Goal: Task Accomplishment & Management: Use online tool/utility

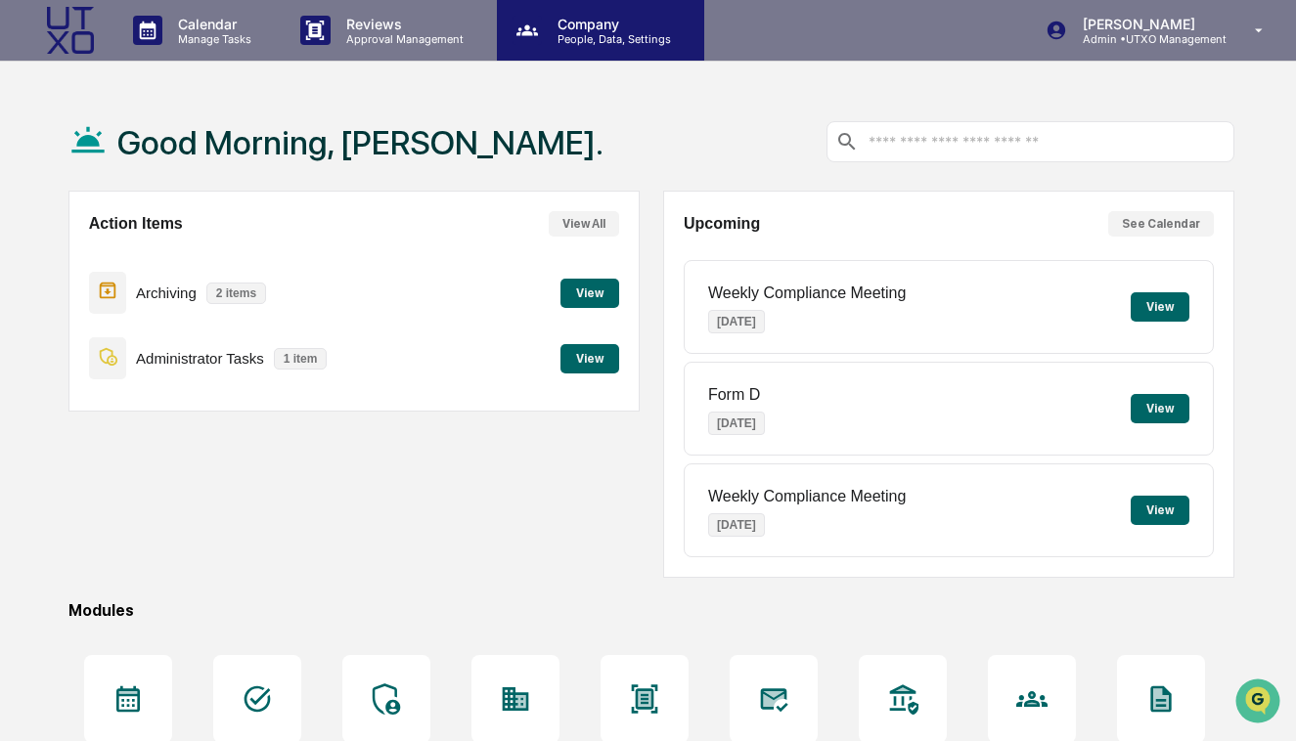
click at [596, 35] on p "People, Data, Settings" at bounding box center [611, 39] width 139 height 14
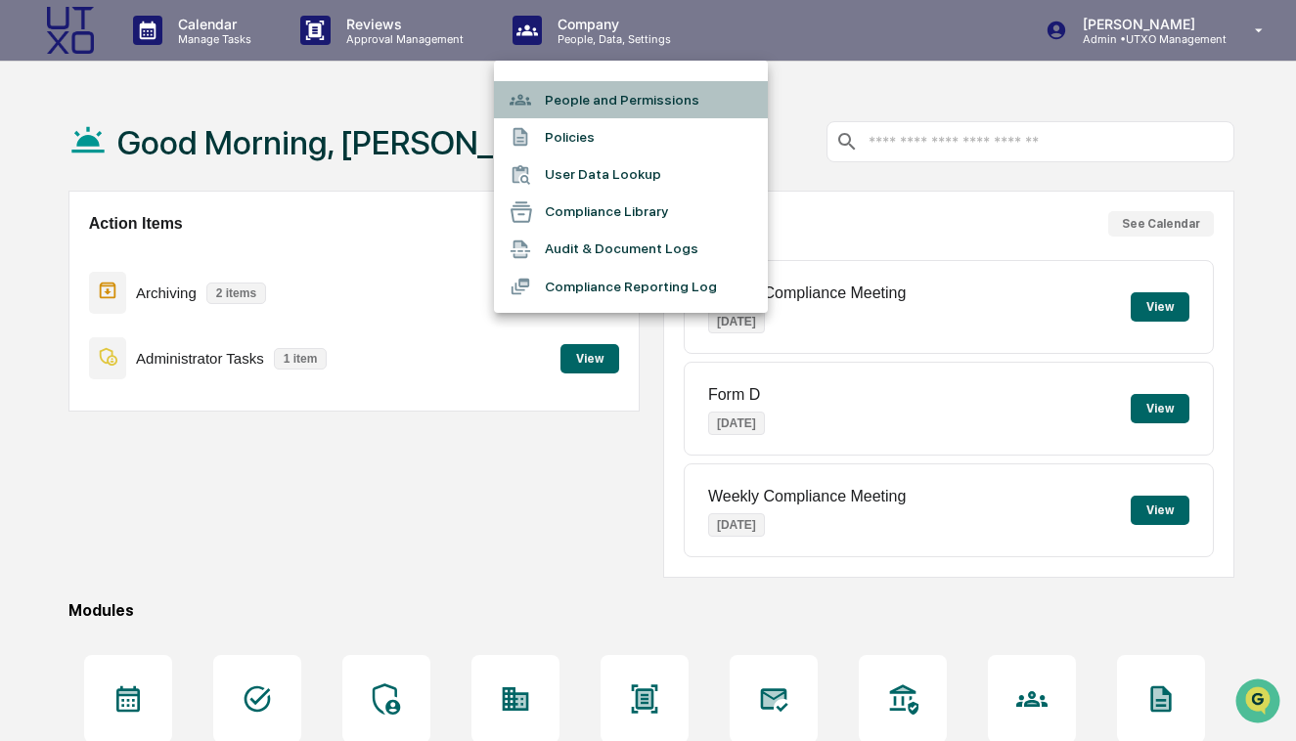
click at [581, 104] on li "People and Permissions" at bounding box center [631, 99] width 274 height 37
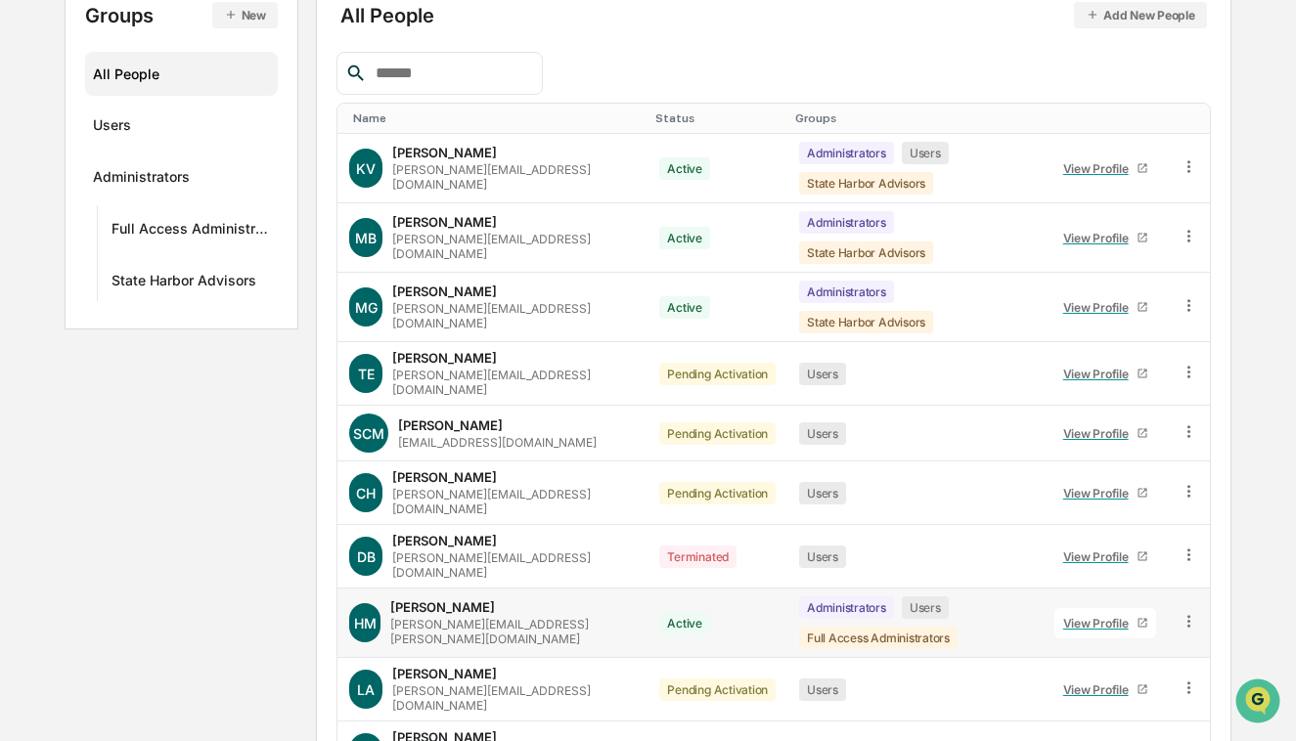
scroll to position [291, 0]
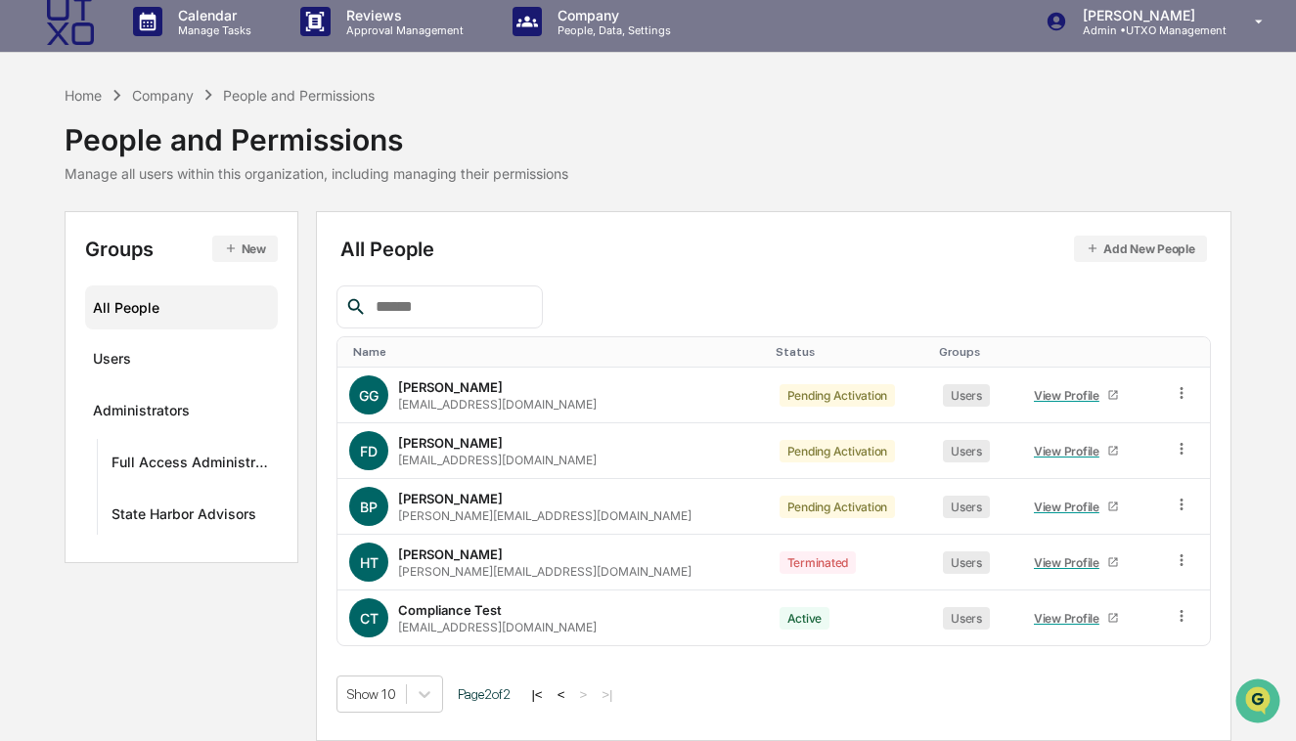
scroll to position [9, 0]
click at [1176, 611] on icon at bounding box center [1182, 616] width 19 height 19
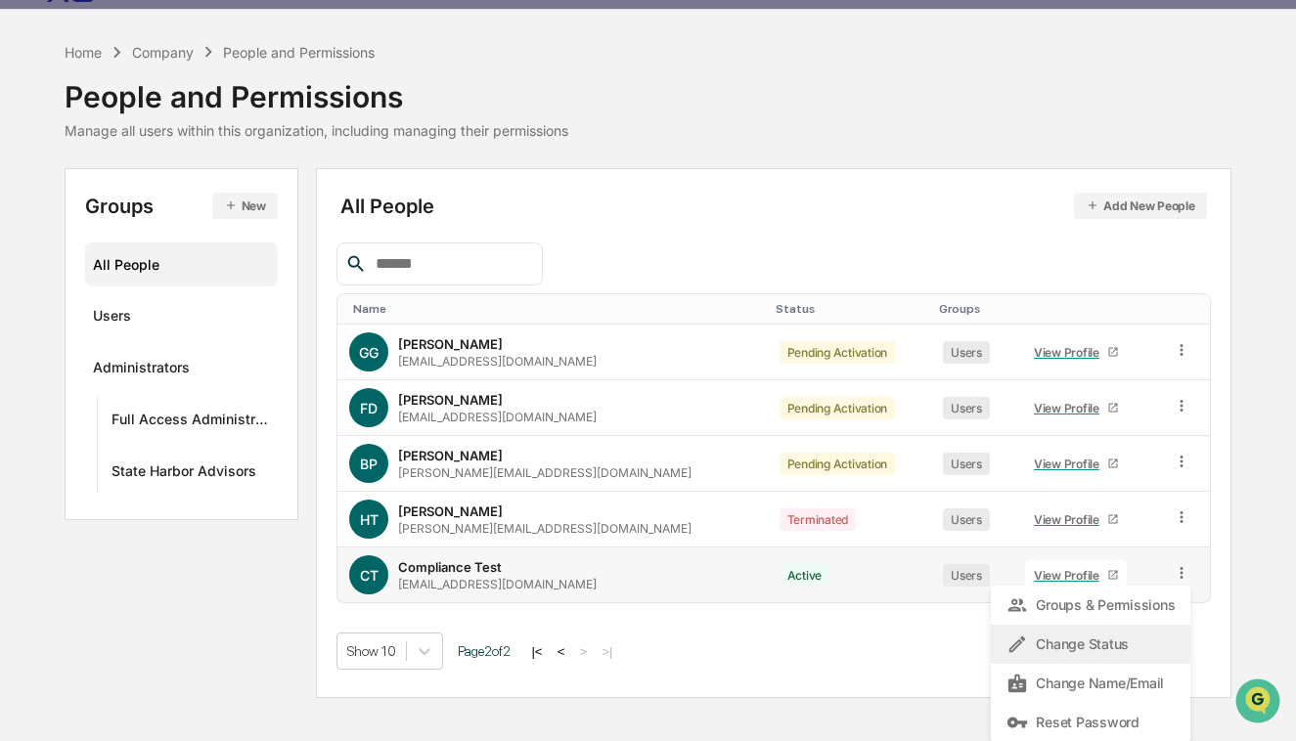
click at [1081, 634] on div "Change Status" at bounding box center [1090, 644] width 168 height 23
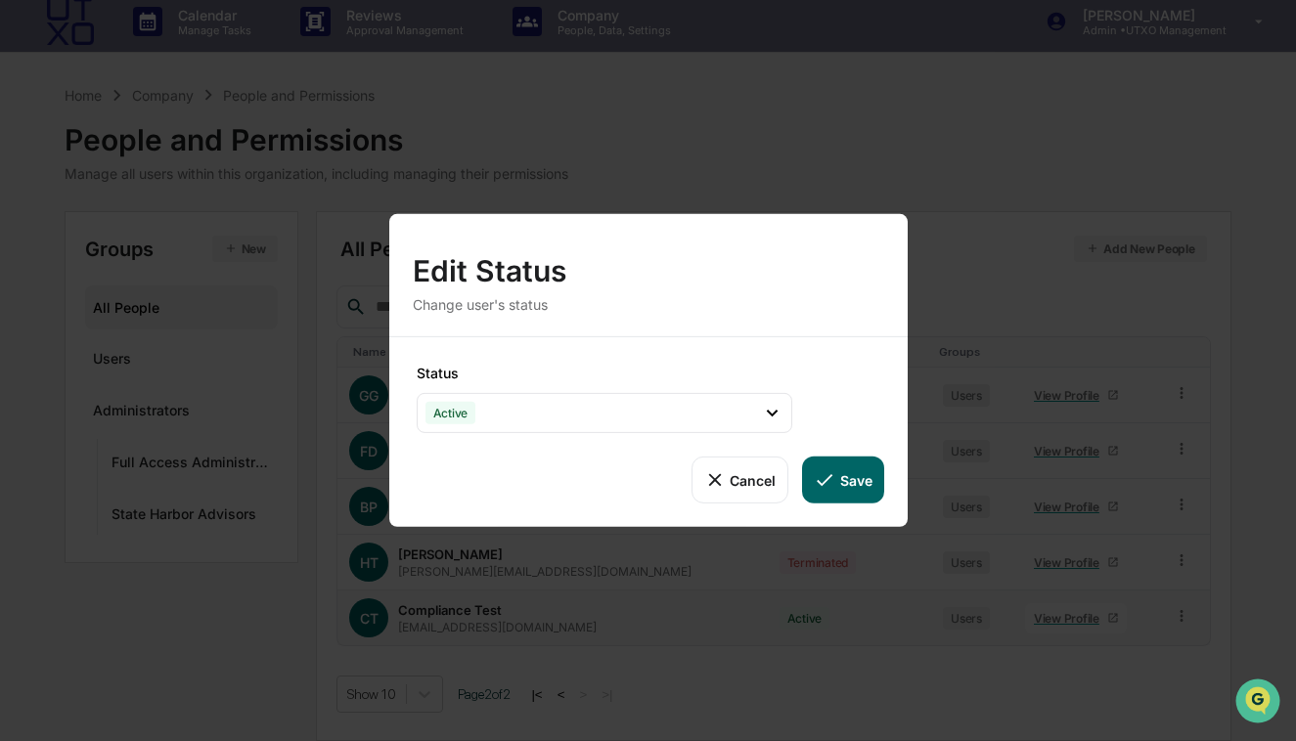
scroll to position [9, 0]
click at [656, 423] on div "Active" at bounding box center [605, 413] width 376 height 40
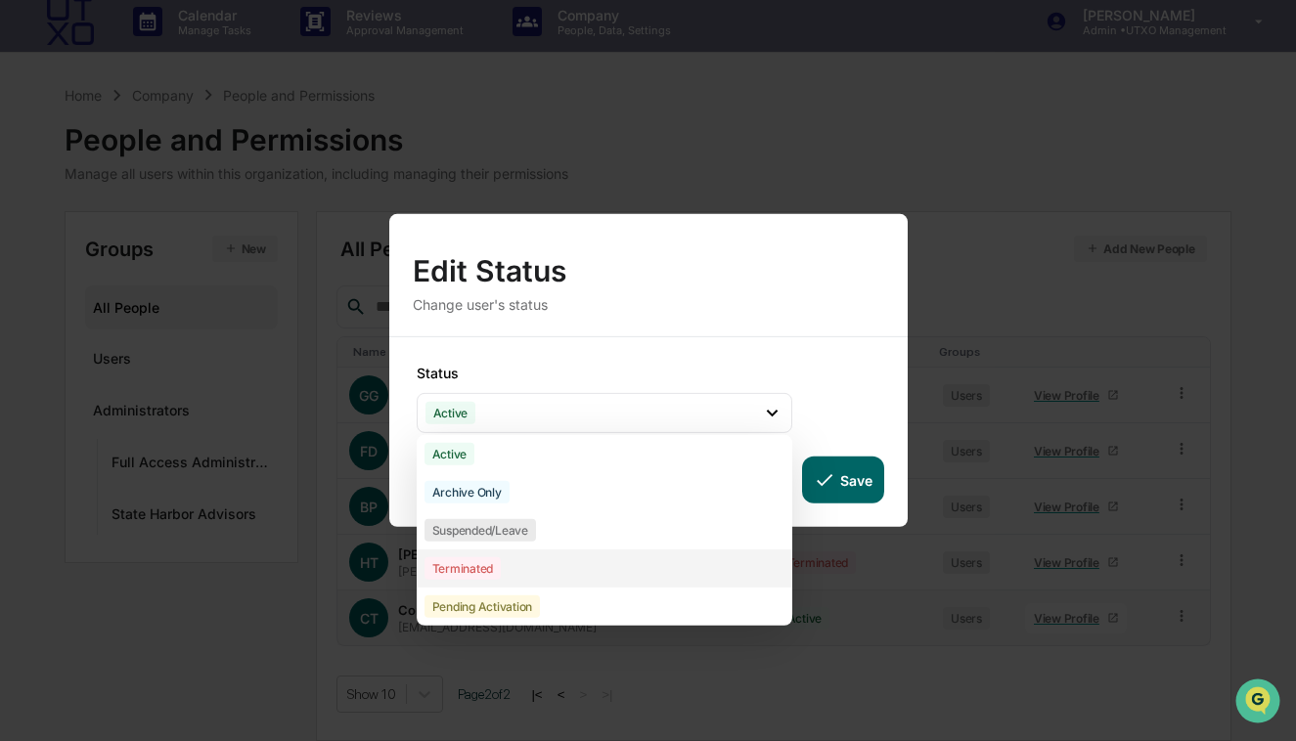
click at [517, 567] on div "Terminated" at bounding box center [605, 569] width 376 height 38
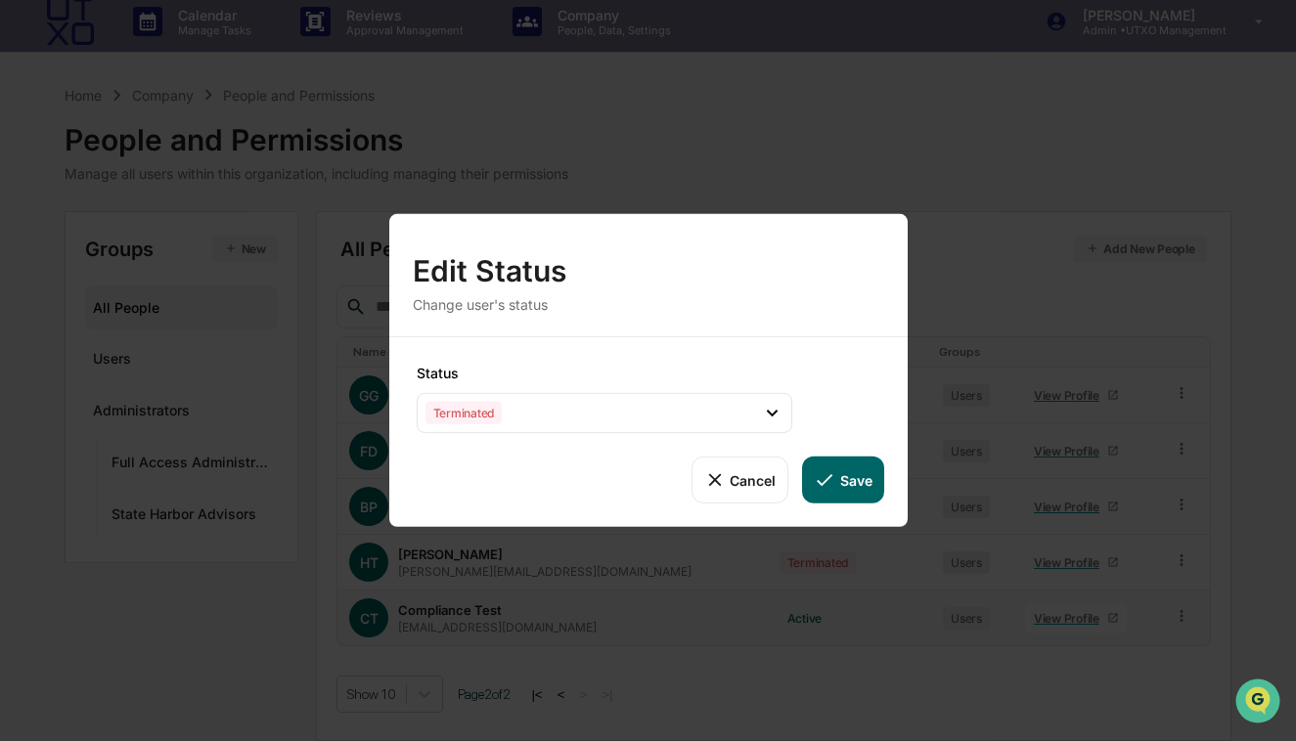
click at [870, 482] on button "Save" at bounding box center [842, 480] width 81 height 47
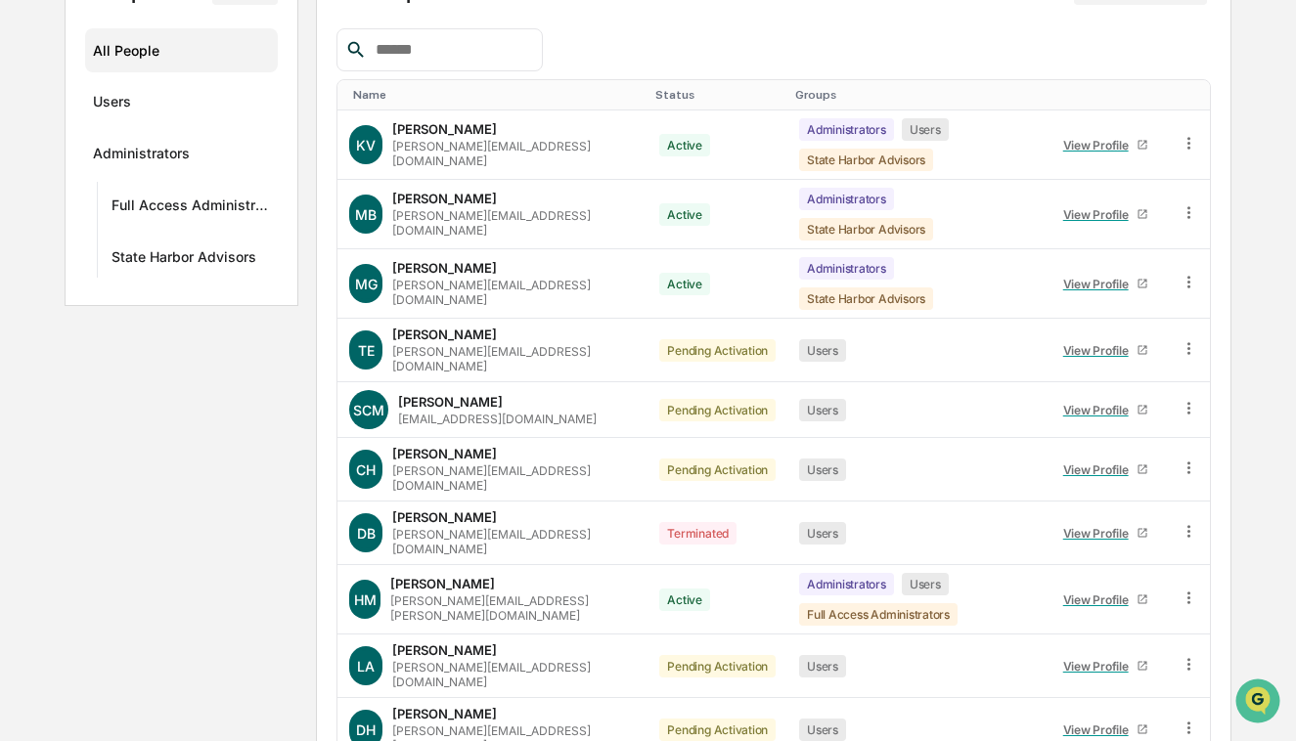
scroll to position [291, 0]
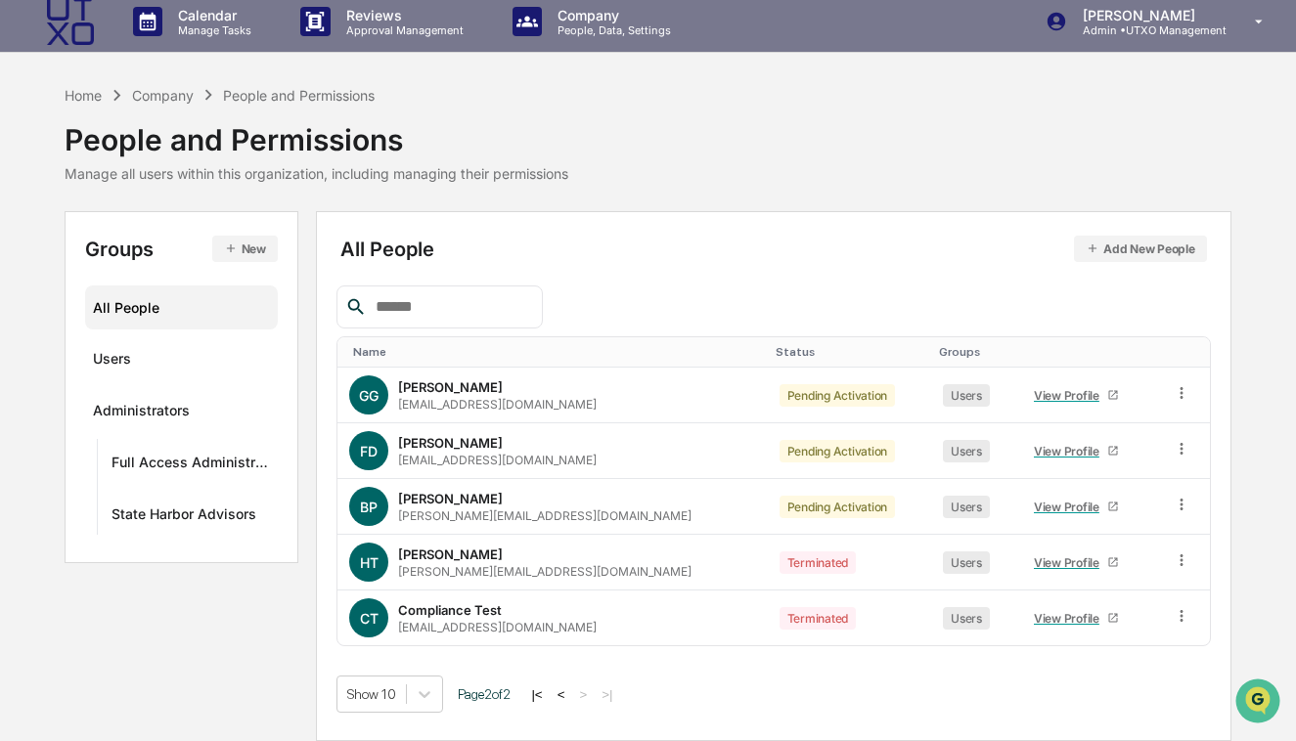
scroll to position [9, 0]
click at [624, 146] on div "Home Company People and Permissions People and Permissions Manage all users wit…" at bounding box center [648, 133] width 1167 height 98
click at [196, 29] on p "Manage Tasks" at bounding box center [211, 30] width 99 height 14
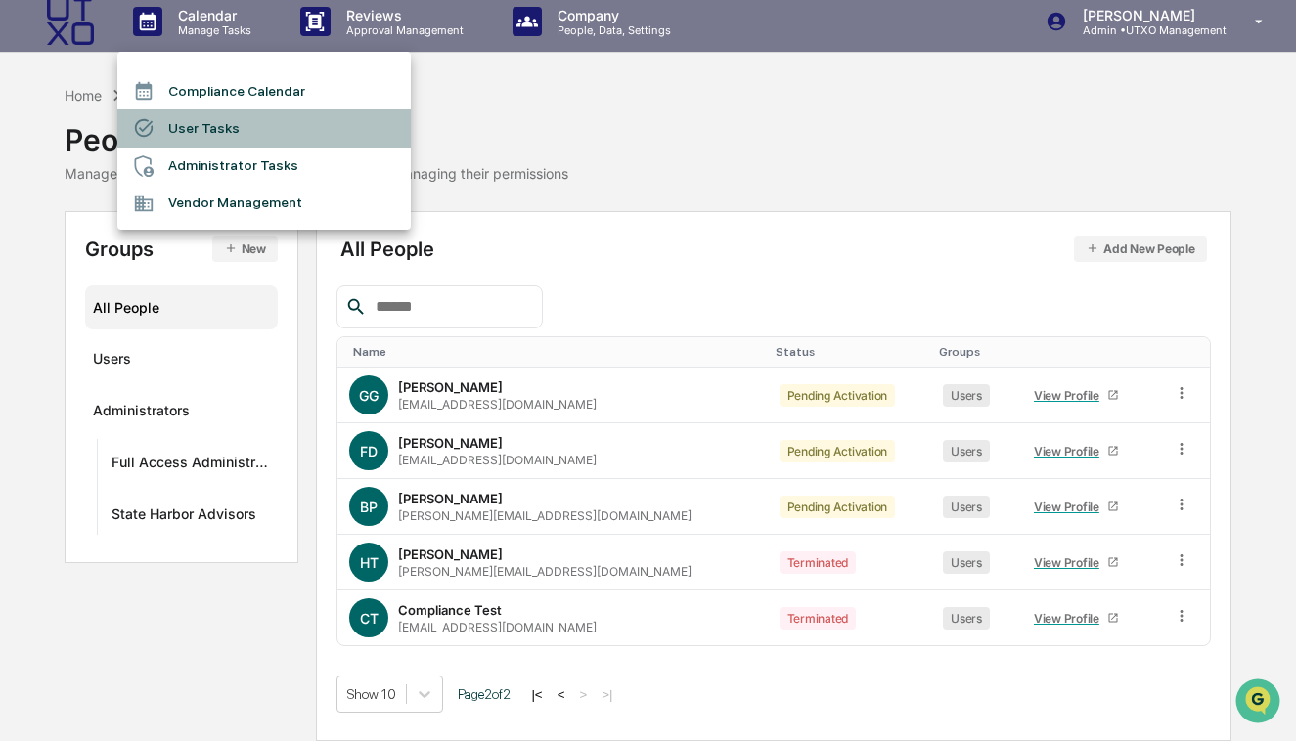
click at [180, 121] on li "User Tasks" at bounding box center [263, 128] width 293 height 37
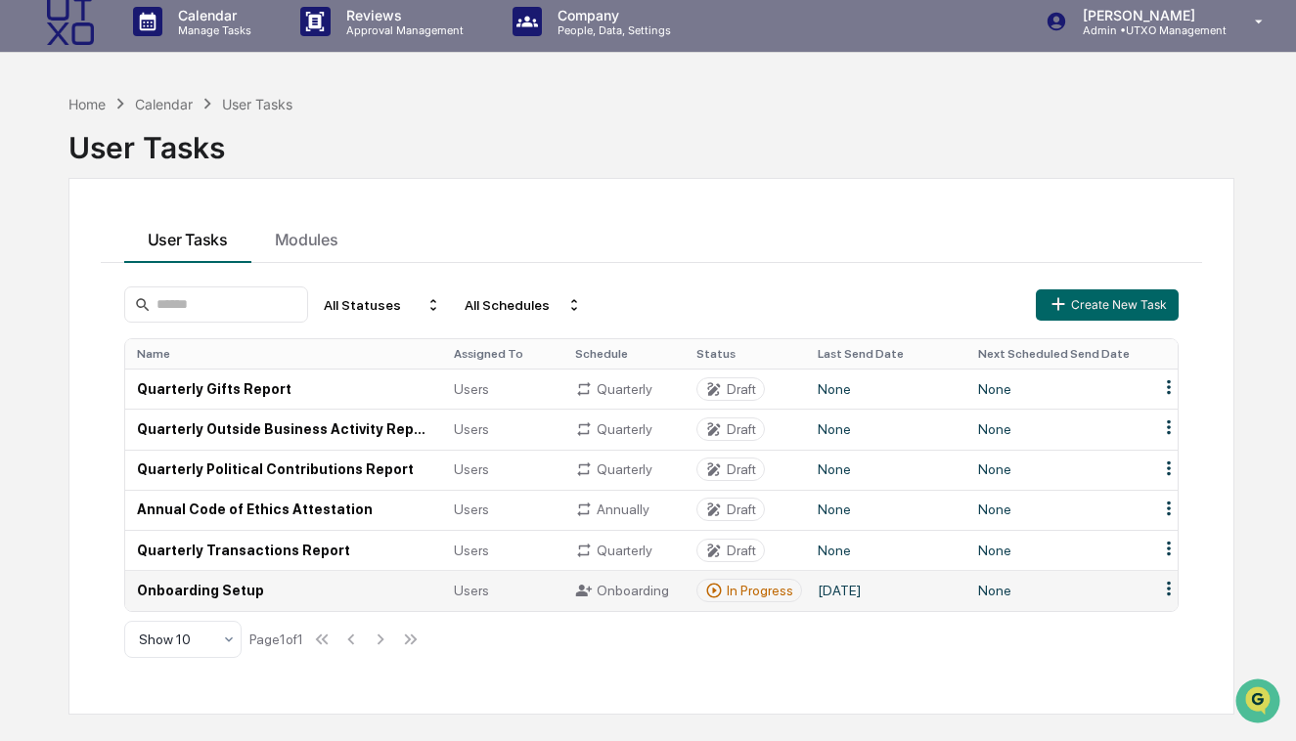
click at [211, 591] on td "Onboarding Setup" at bounding box center [283, 590] width 317 height 40
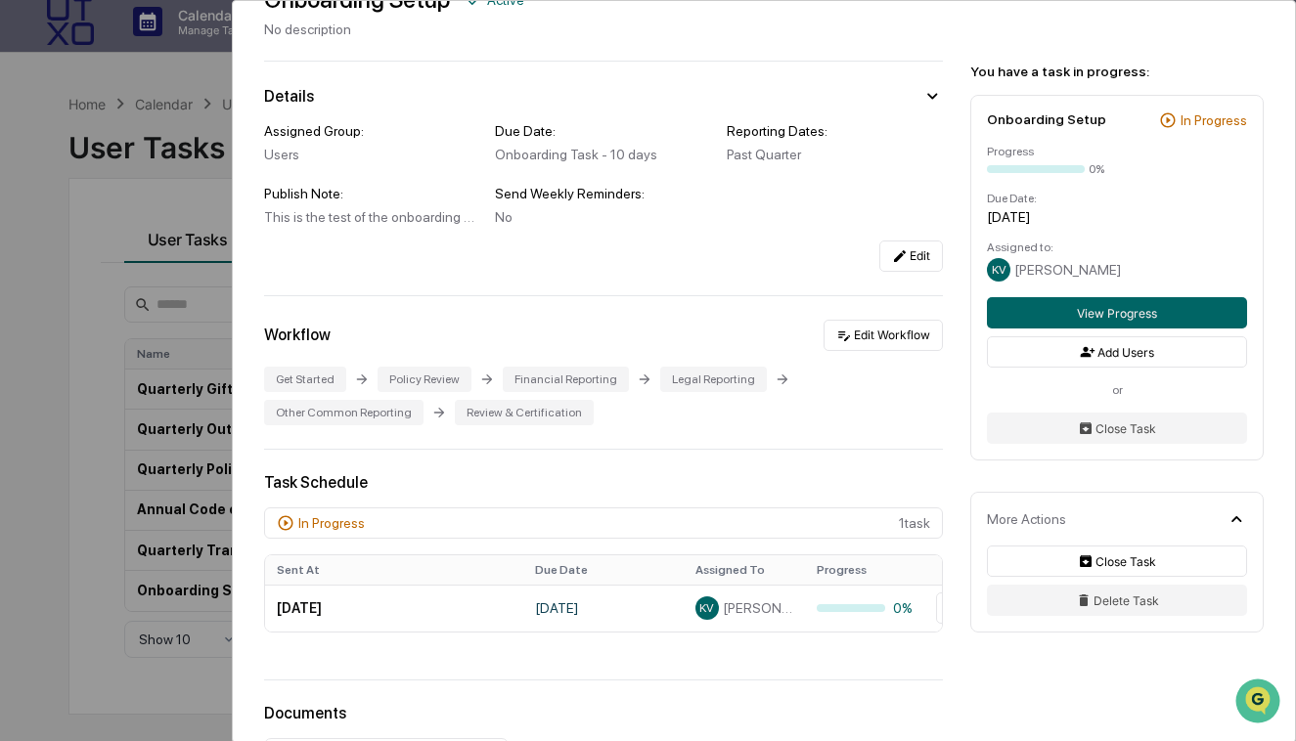
scroll to position [290, 0]
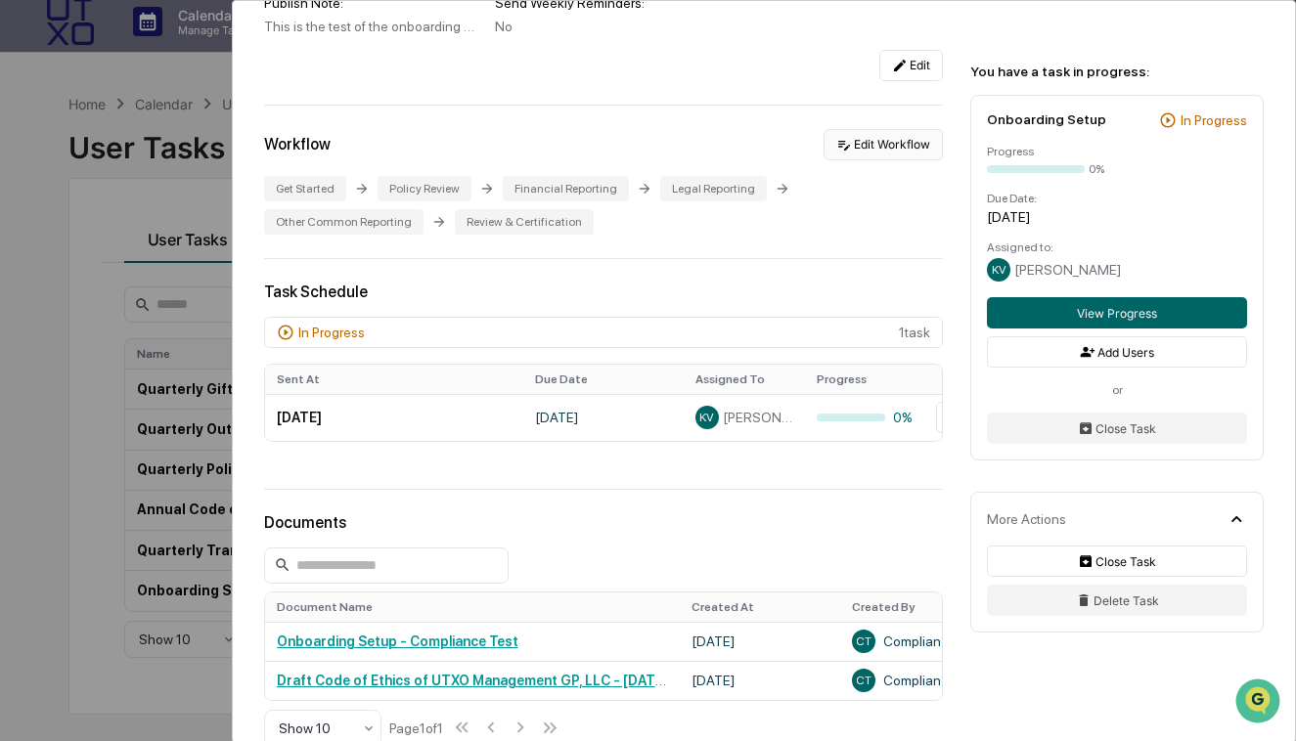
click at [871, 141] on button "Edit Workflow" at bounding box center [883, 144] width 119 height 31
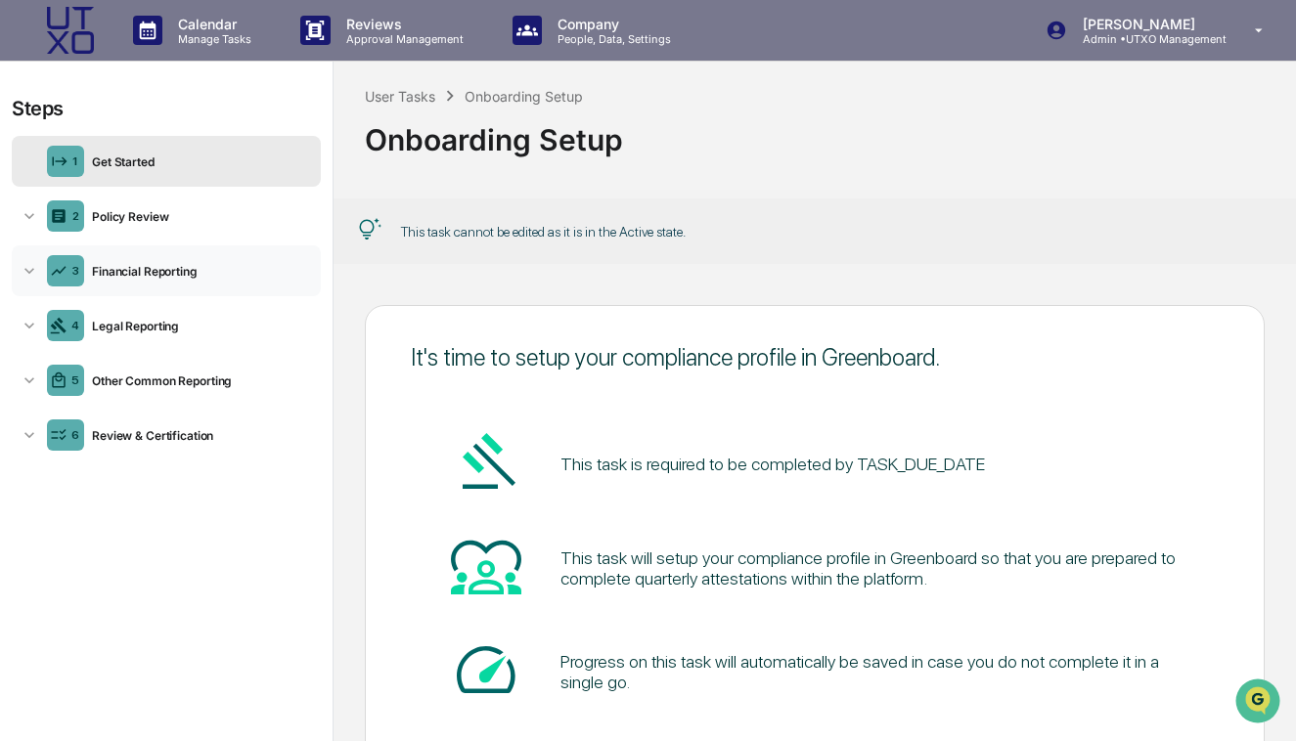
click at [114, 269] on div "Financial Reporting" at bounding box center [198, 271] width 229 height 15
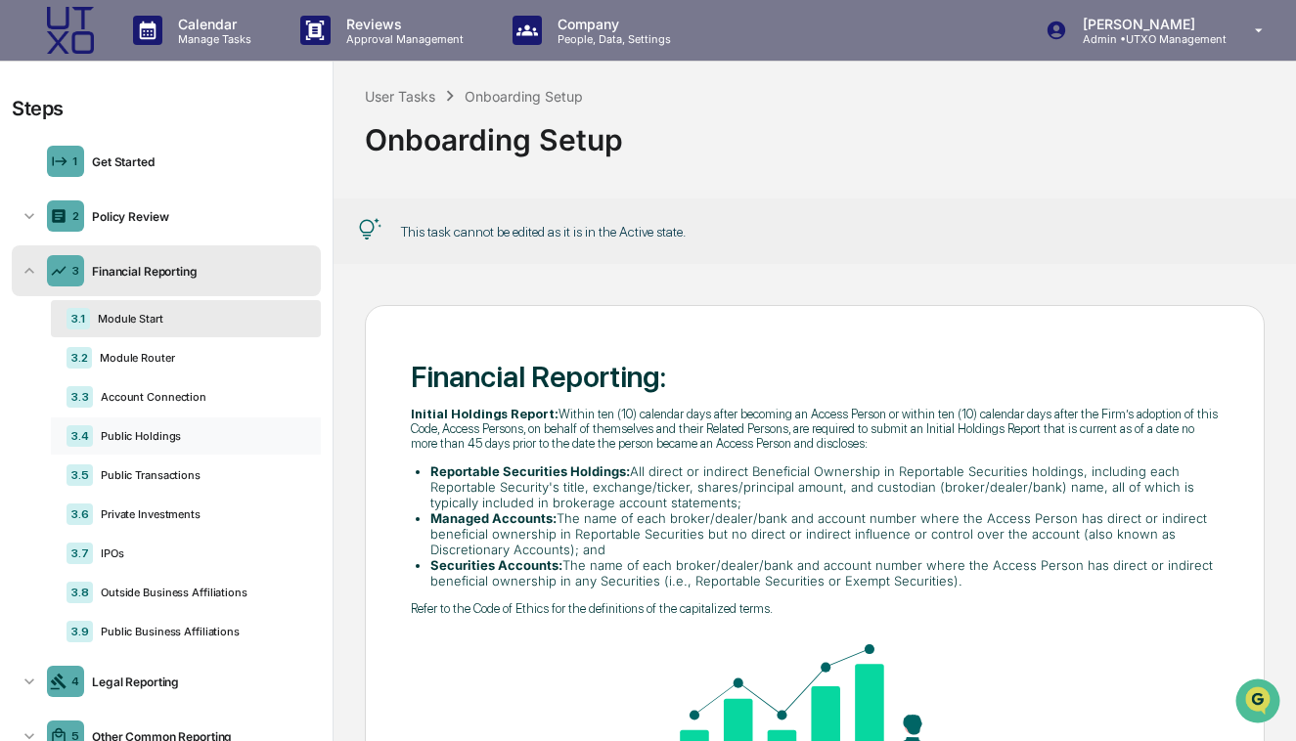
click at [112, 437] on div "Public Holdings" at bounding box center [199, 436] width 212 height 14
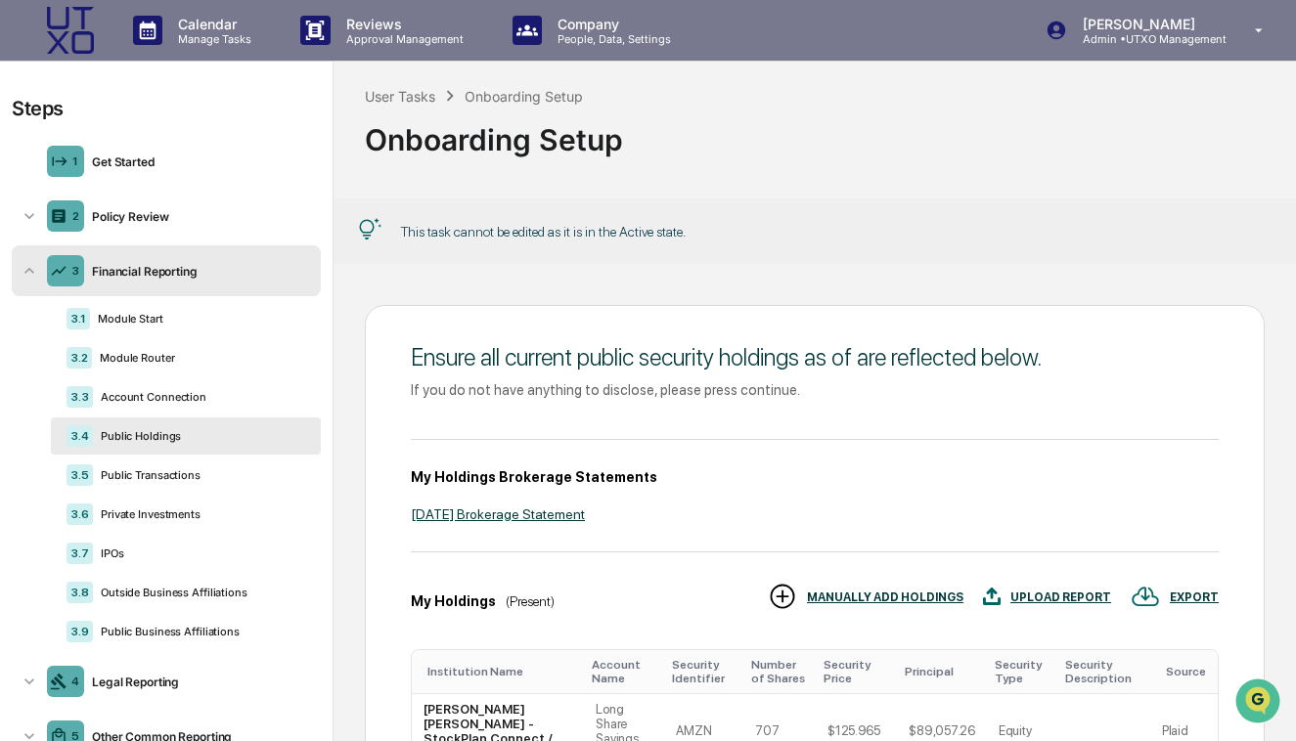
click at [4, 349] on div "Steps 1 Get Started 2 Policy Review 3 Financial Reporting 3.1 Module Start 3.2 …" at bounding box center [166, 402] width 333 height 681
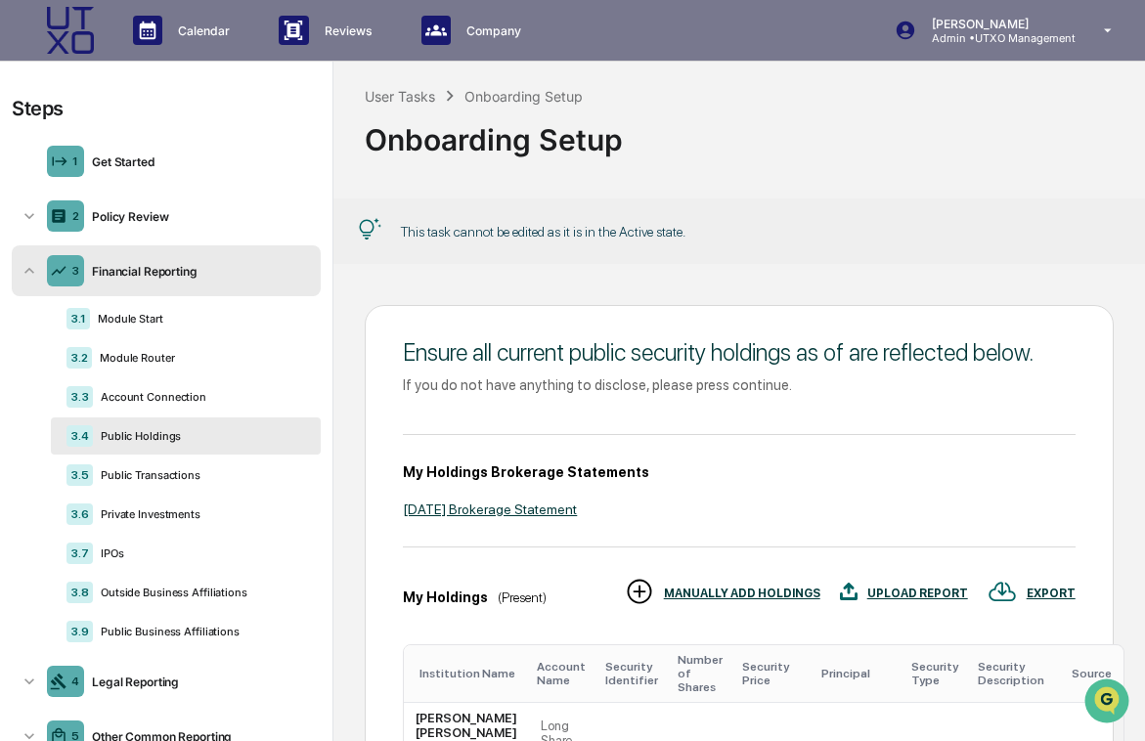
click at [56, 27] on img at bounding box center [70, 30] width 47 height 47
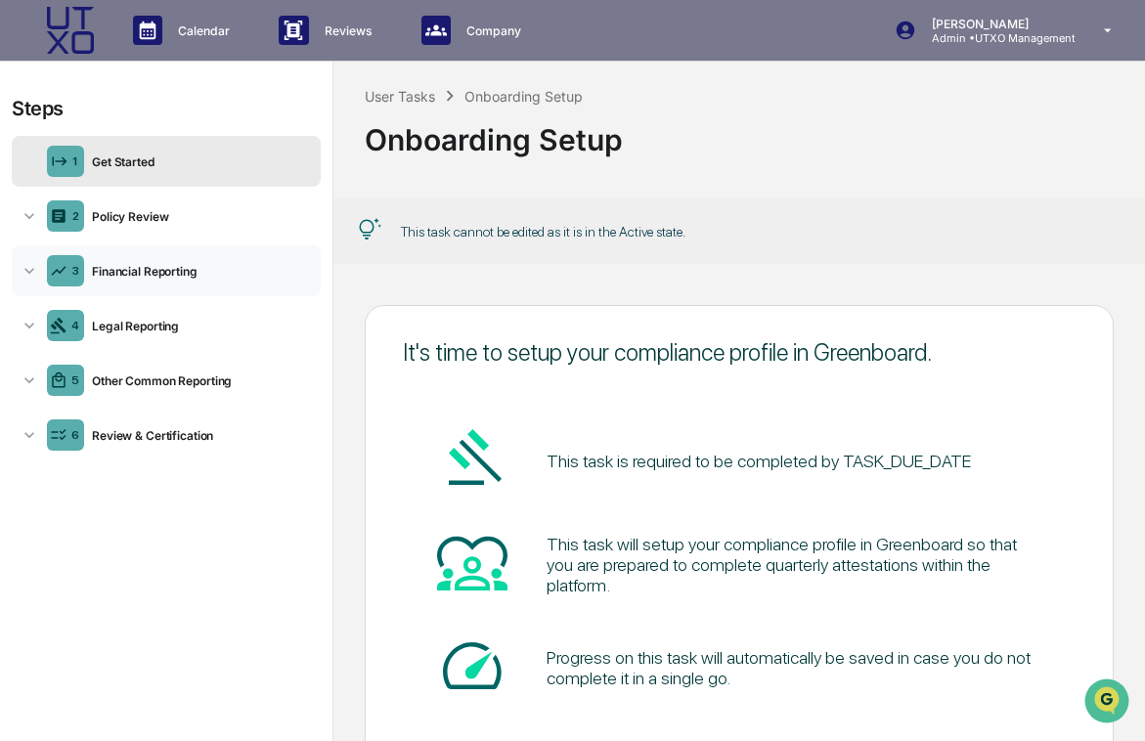
click at [173, 285] on div "3 Financial Reporting" at bounding box center [166, 270] width 309 height 51
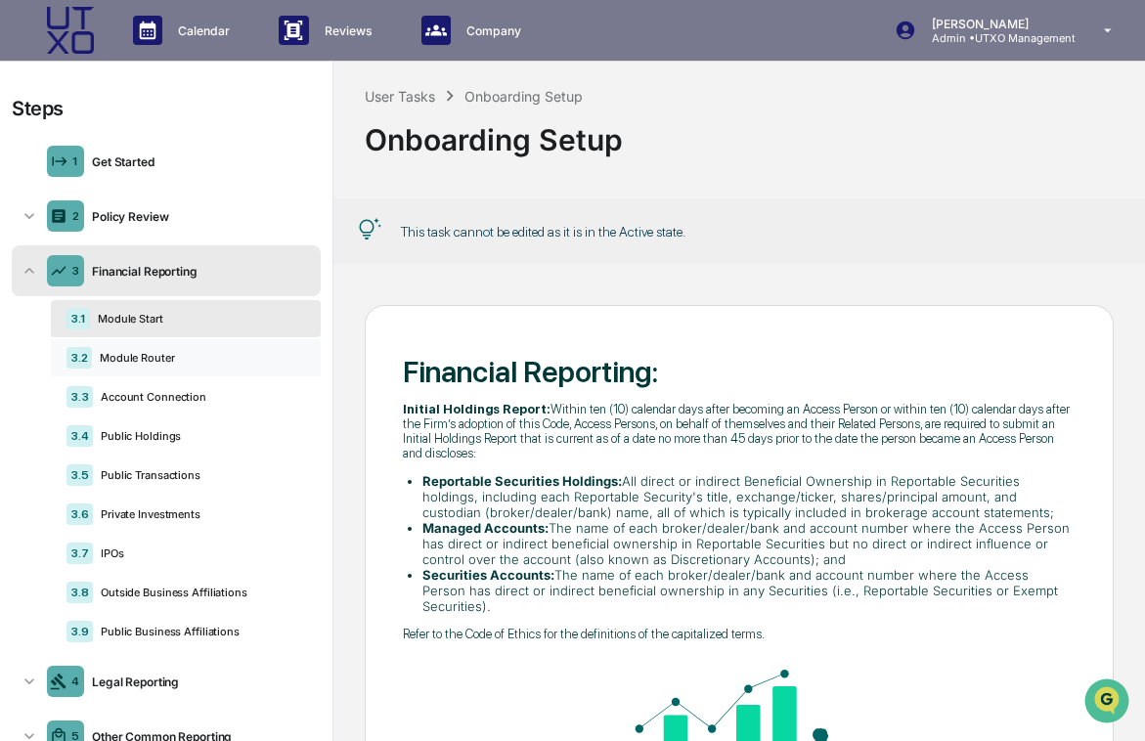
click at [117, 358] on div "Module Router" at bounding box center [198, 358] width 213 height 14
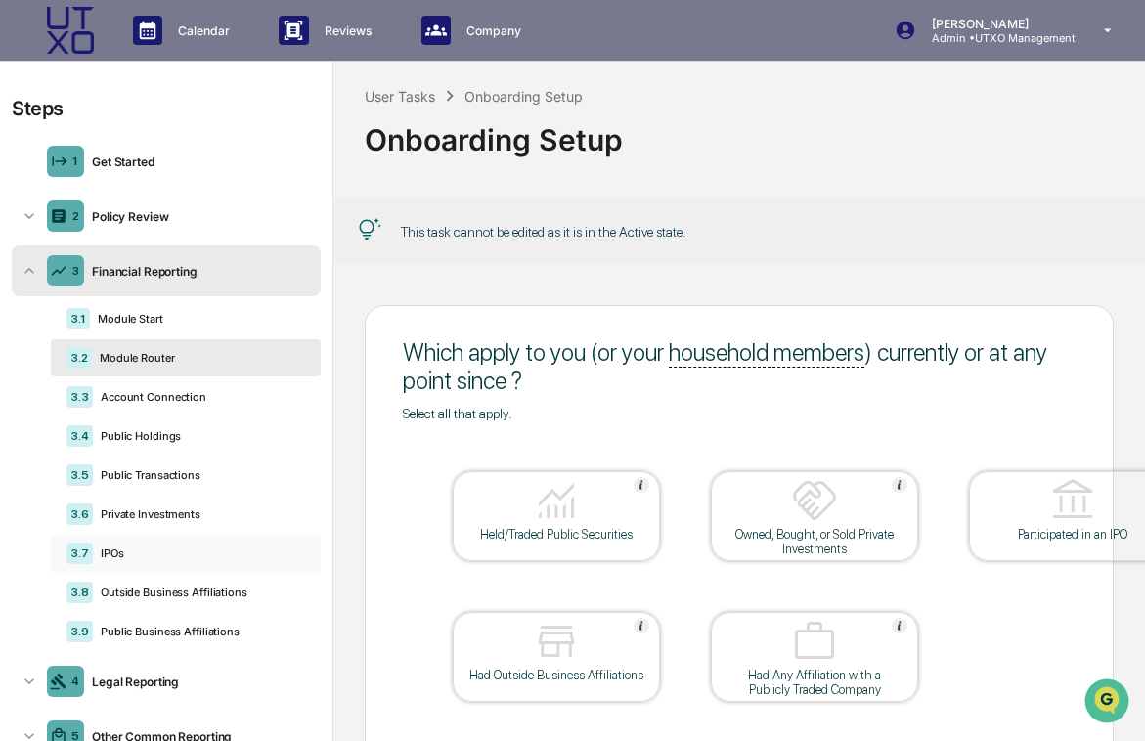
click at [130, 547] on div "3.7 IPOs" at bounding box center [186, 553] width 270 height 37
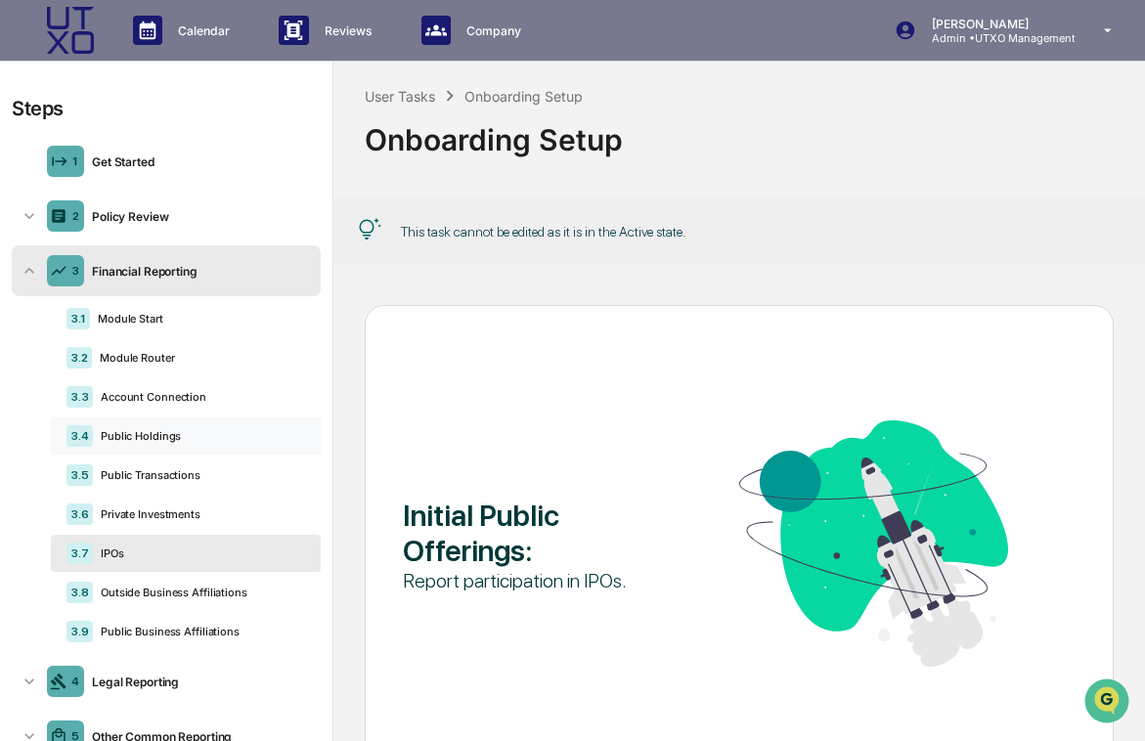
click at [107, 436] on div "Public Holdings" at bounding box center [199, 436] width 212 height 14
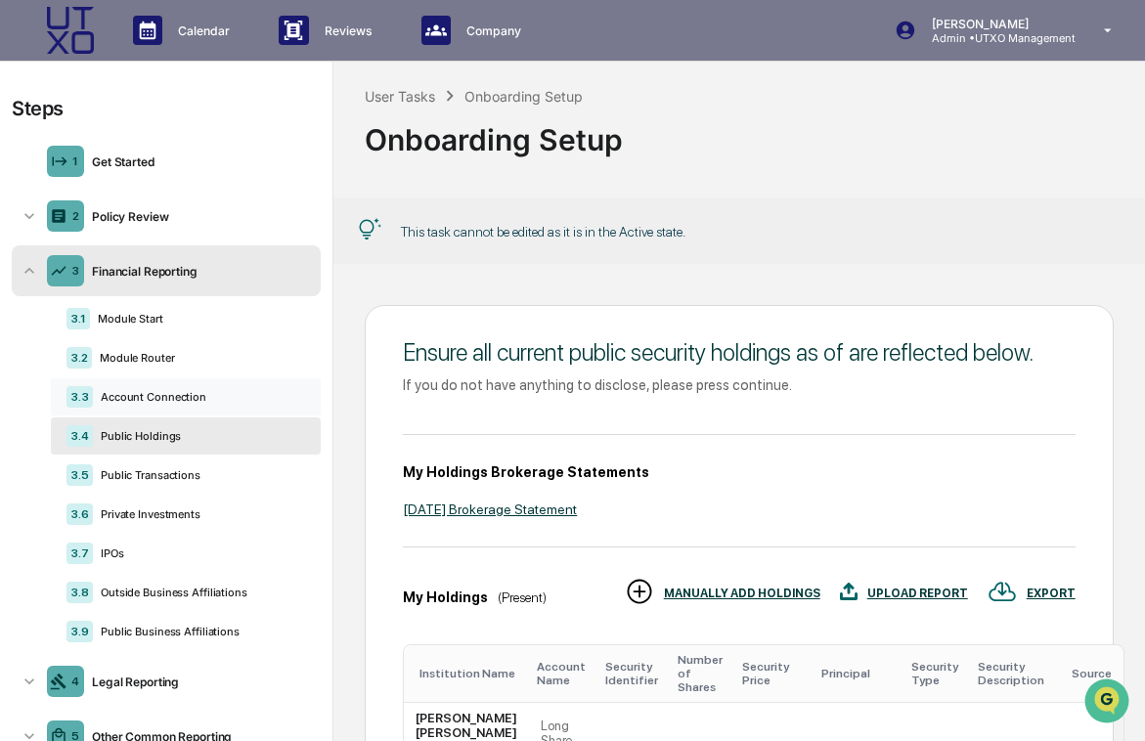
click at [156, 402] on div "Account Connection" at bounding box center [199, 397] width 212 height 14
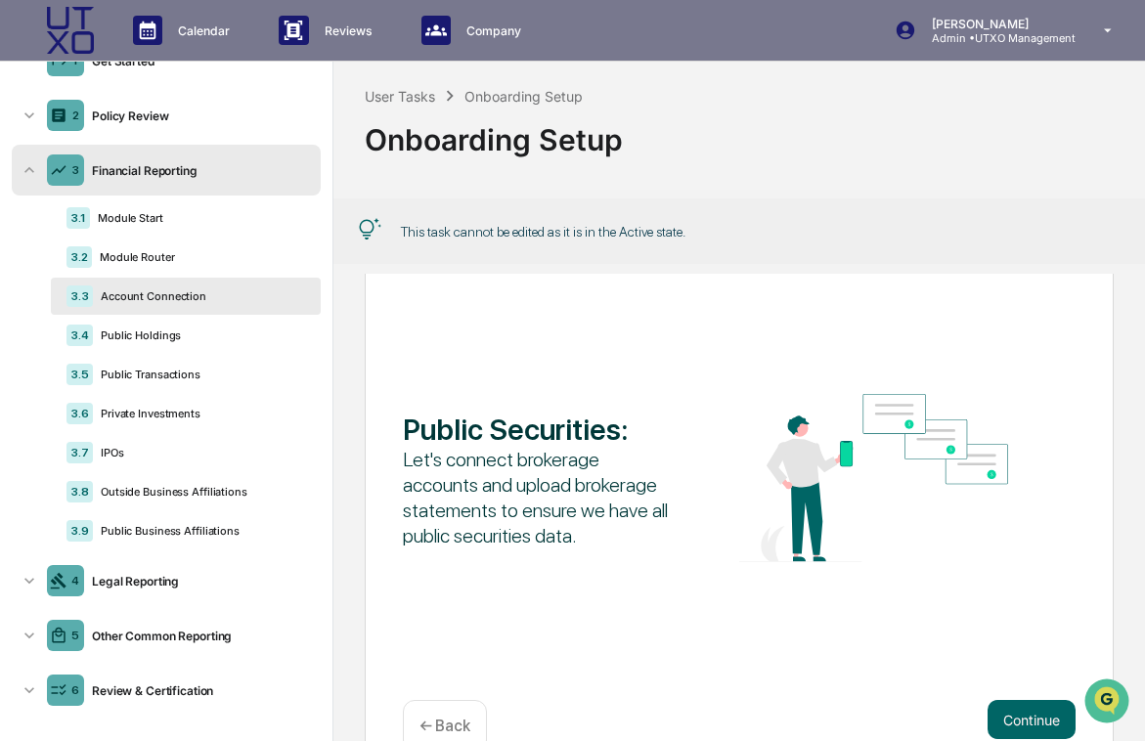
scroll to position [130, 0]
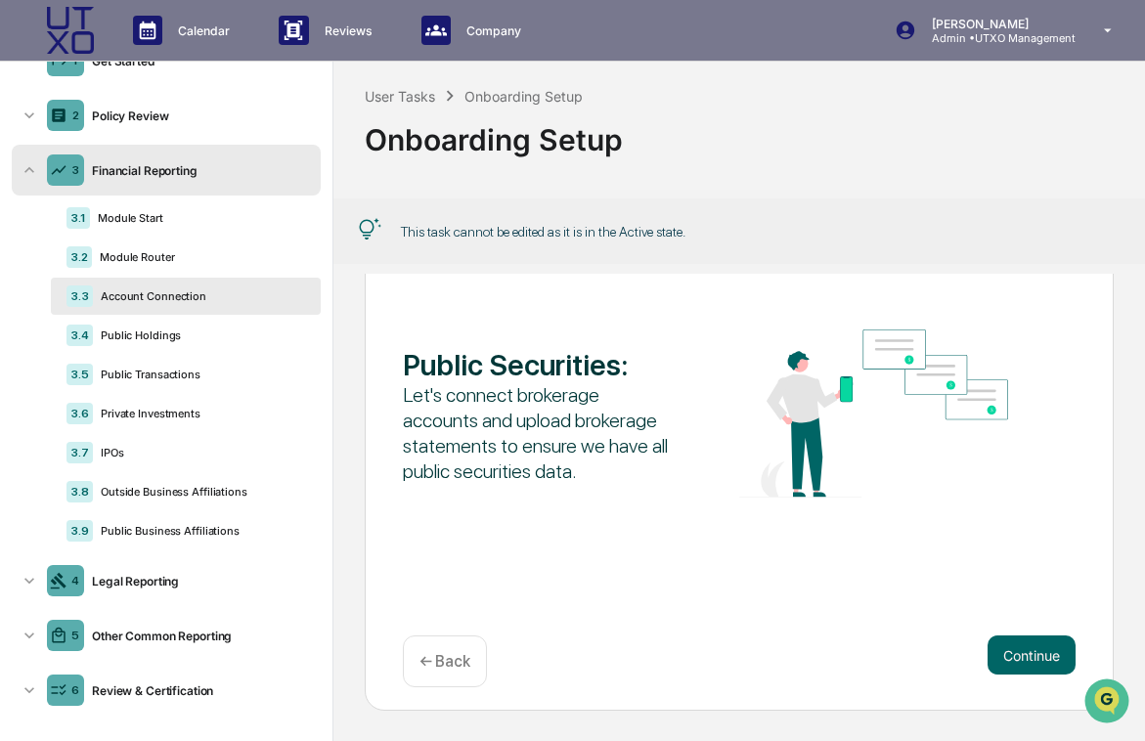
click at [1074, 670] on div "Continue" at bounding box center [1032, 655] width 88 height 39
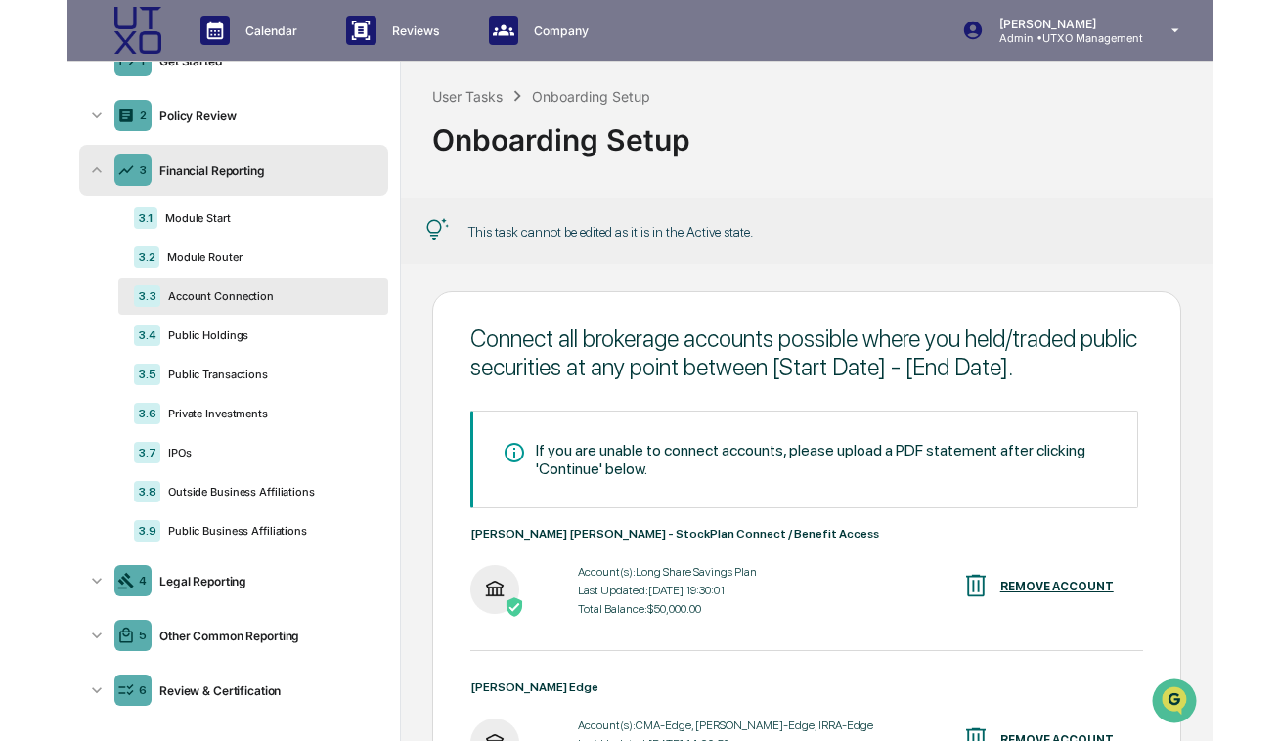
scroll to position [0, 0]
